Goal: Transaction & Acquisition: Book appointment/travel/reservation

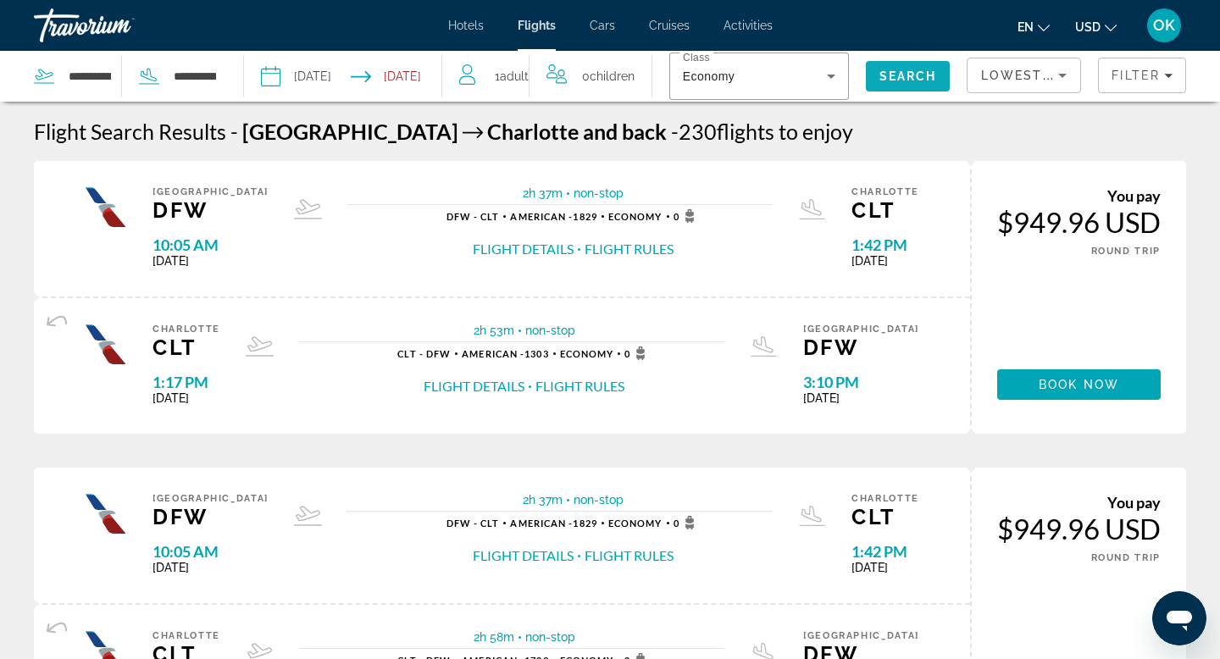
click at [912, 69] on span "Search" at bounding box center [908, 76] width 58 height 14
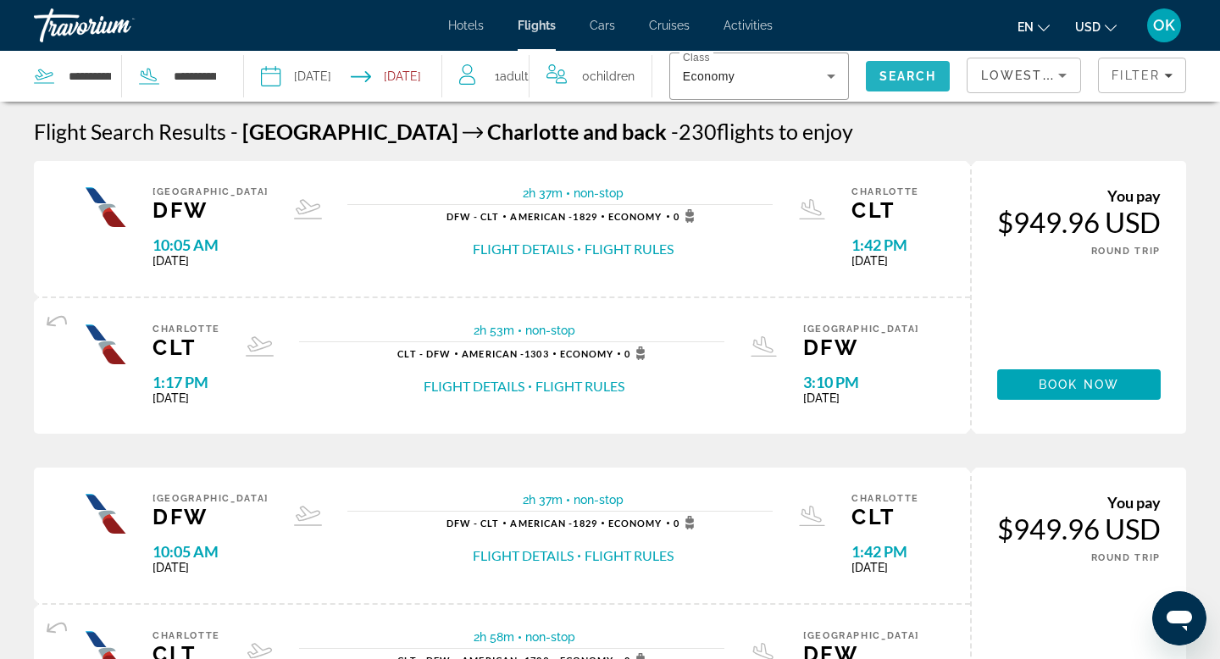
click at [912, 69] on span "Search" at bounding box center [908, 76] width 58 height 14
click at [1163, 70] on div "Filter" at bounding box center [1141, 76] width 61 height 14
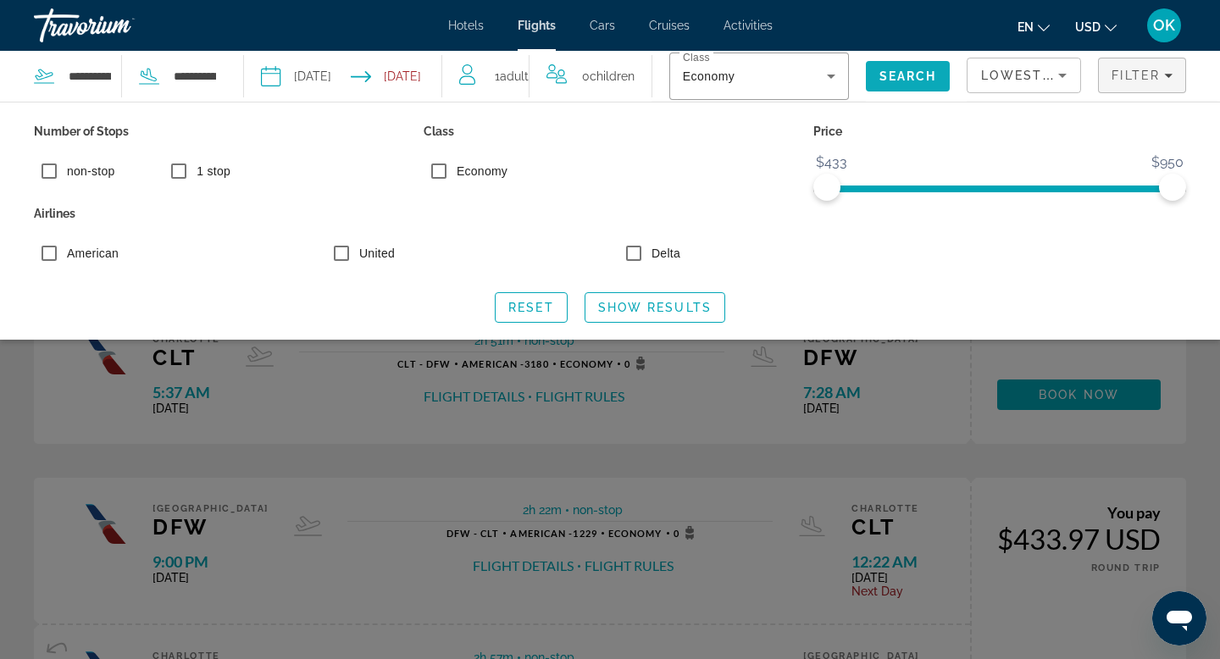
click at [905, 71] on span "Search" at bounding box center [908, 76] width 58 height 14
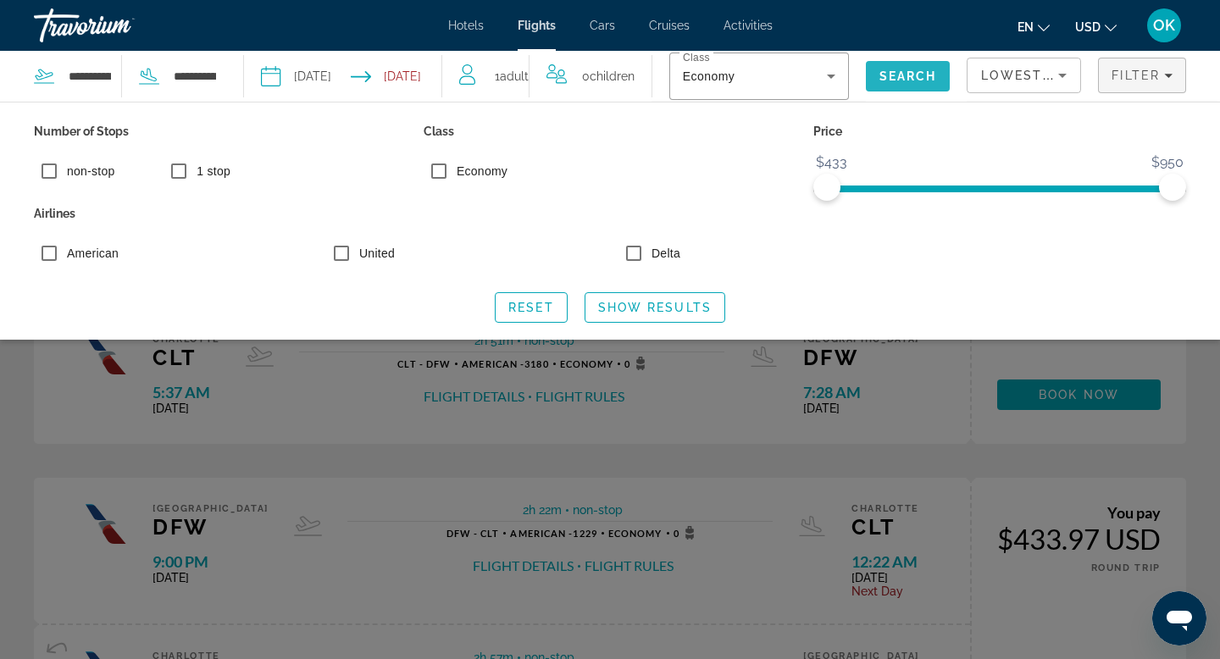
click at [905, 71] on span "Search" at bounding box center [908, 76] width 58 height 14
click at [640, 303] on span "Show Results" at bounding box center [655, 308] width 114 height 14
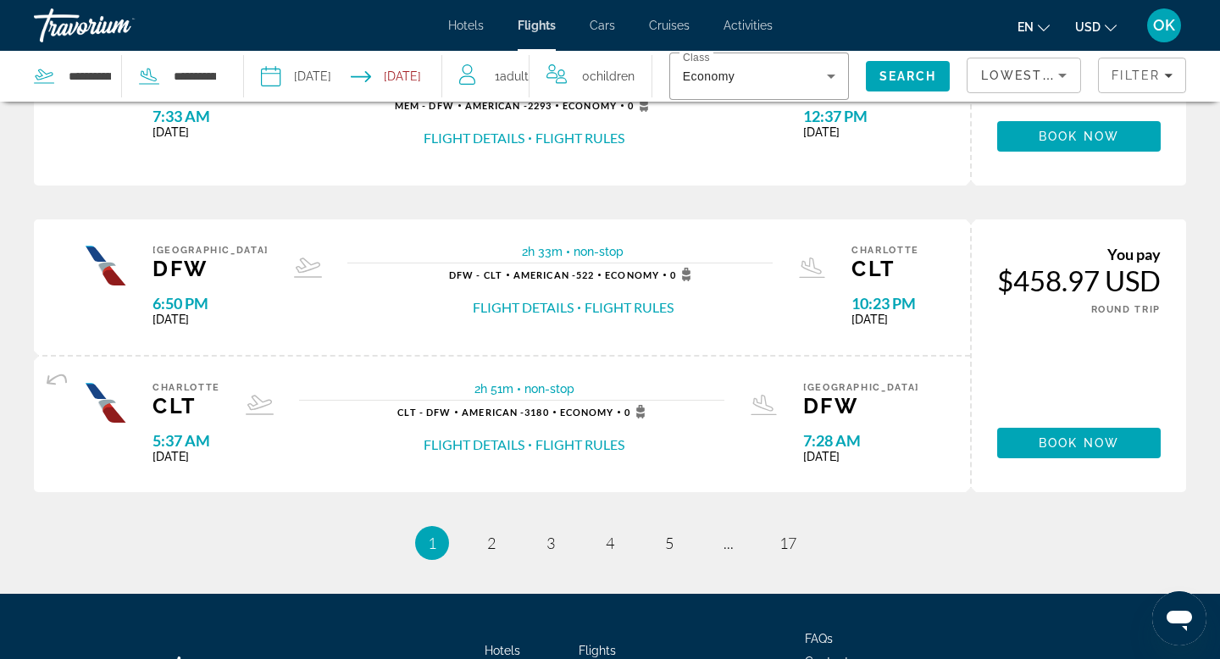
scroll to position [1571, 0]
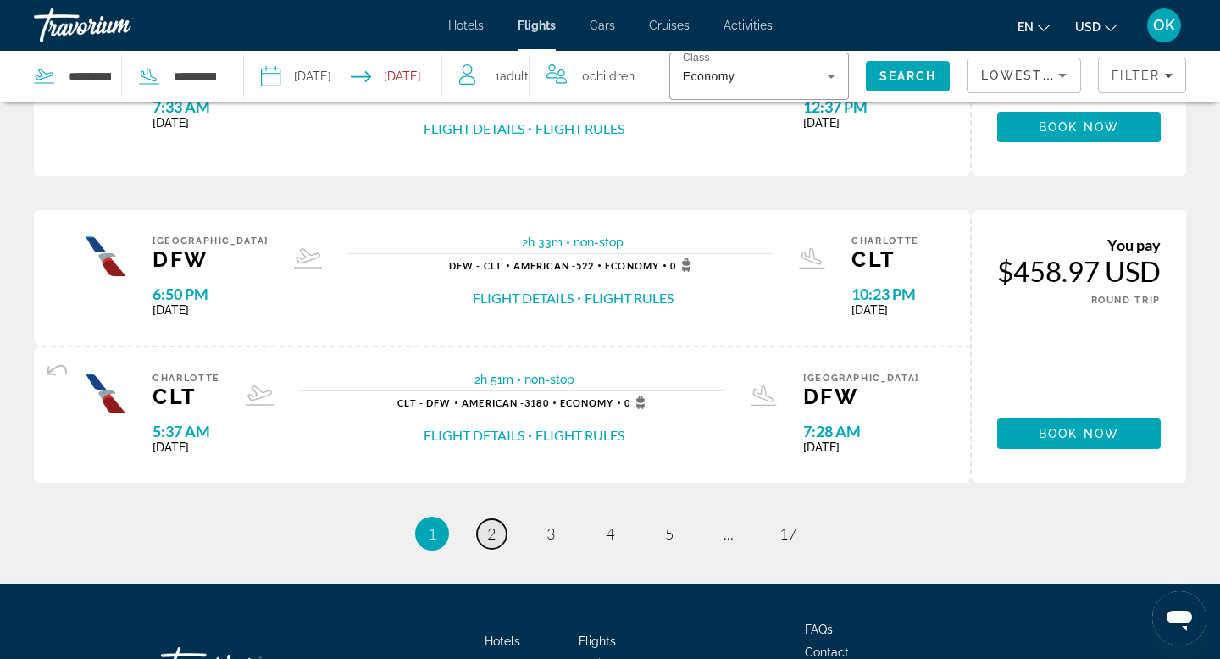
click at [494, 531] on span "2" at bounding box center [491, 533] width 8 height 19
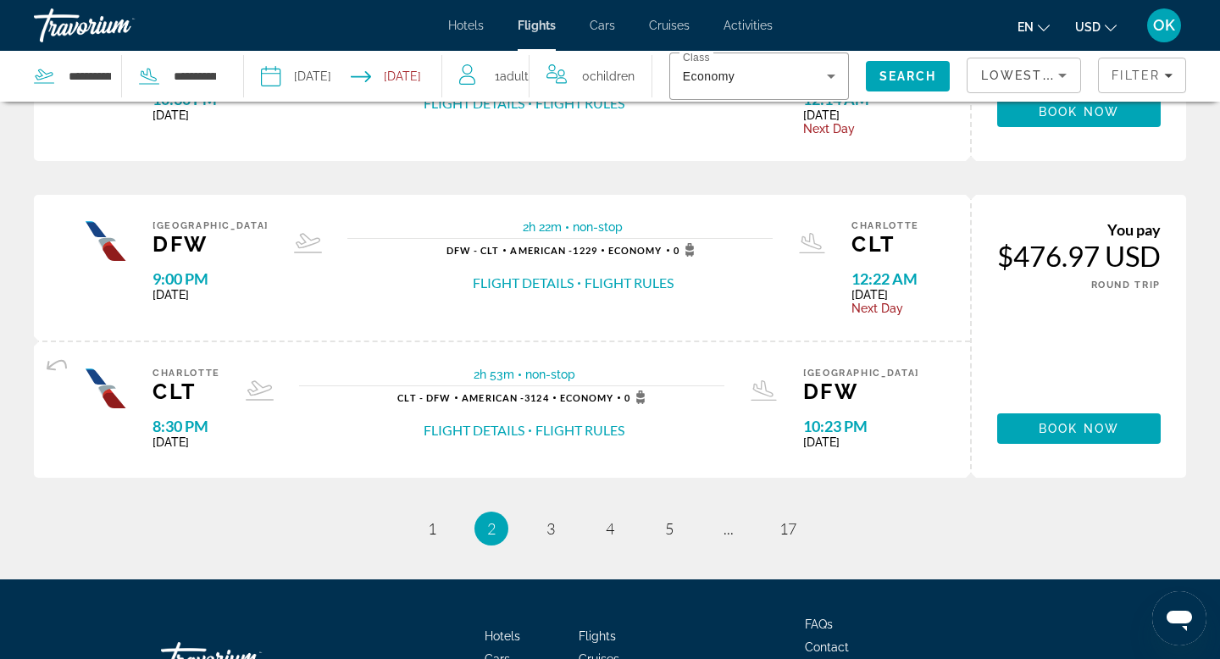
scroll to position [1557, 0]
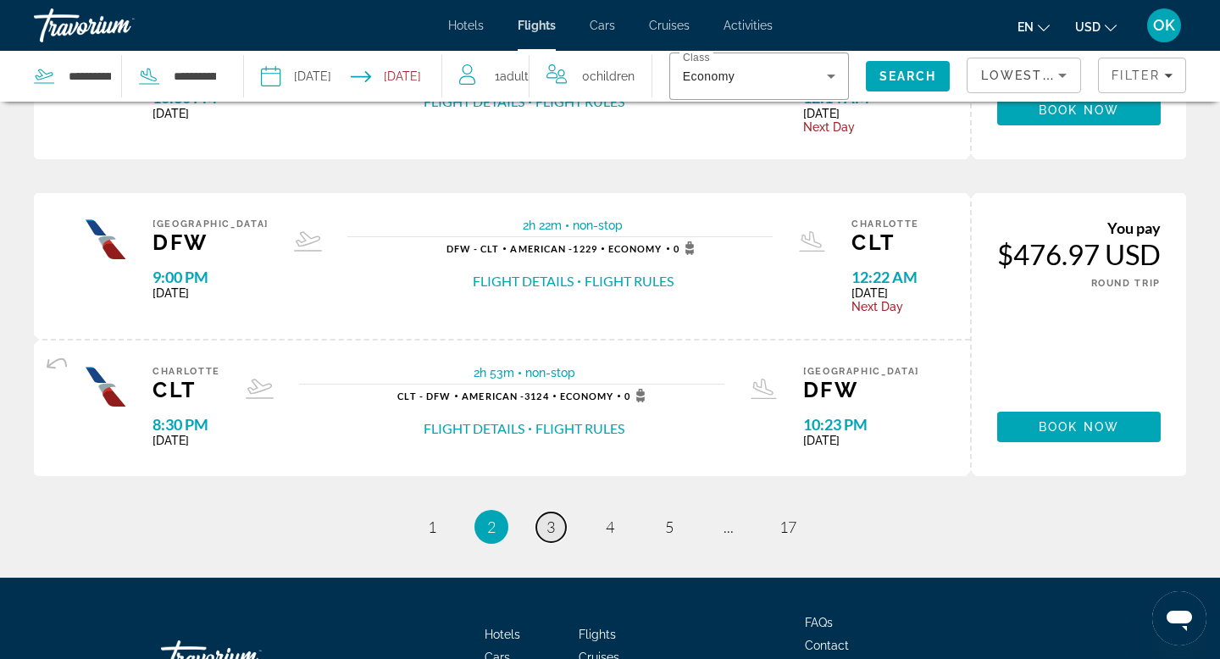
click at [546, 526] on span "3" at bounding box center [550, 527] width 8 height 19
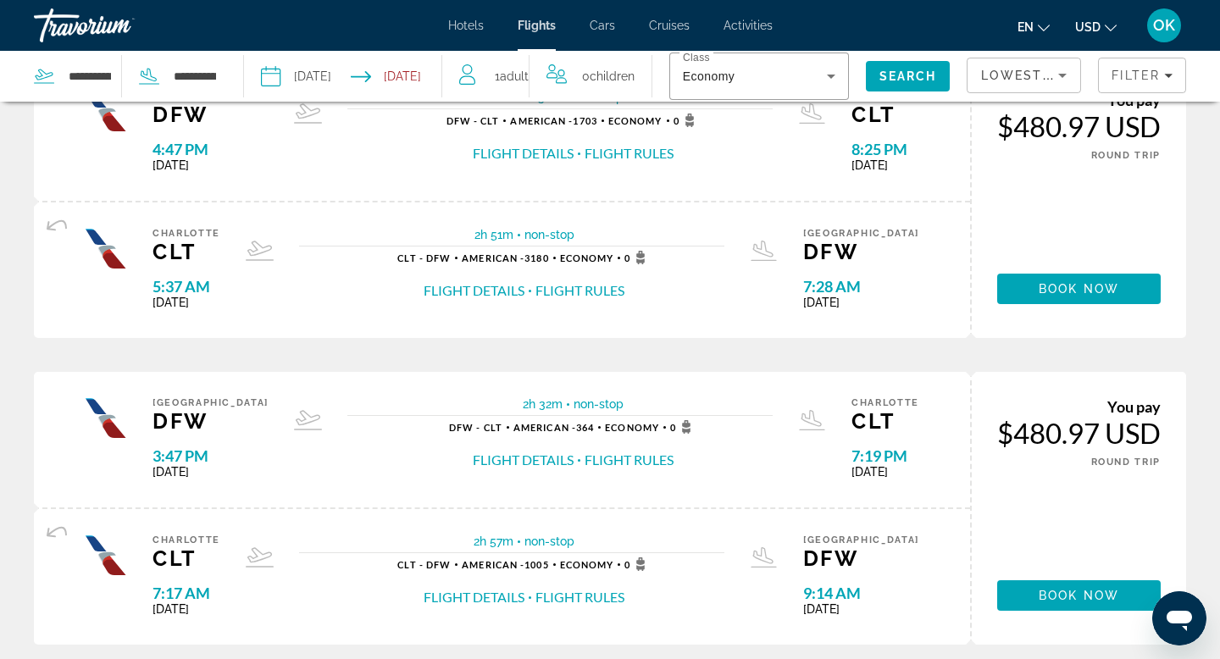
scroll to position [721, 0]
